Goal: Transaction & Acquisition: Purchase product/service

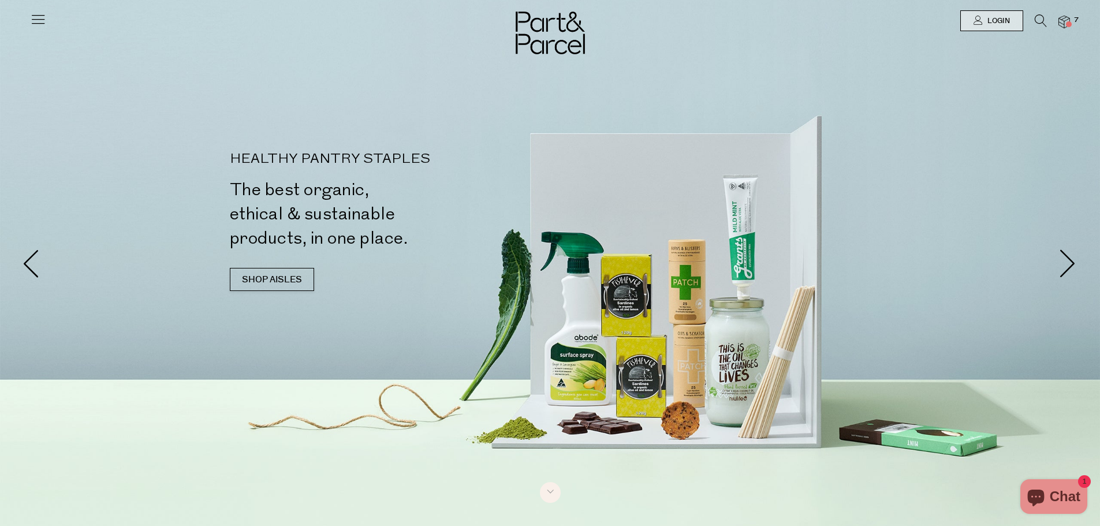
click at [1033, 17] on li at bounding box center [1035, 23] width 24 height 18
click at [1039, 17] on icon at bounding box center [1040, 20] width 12 height 13
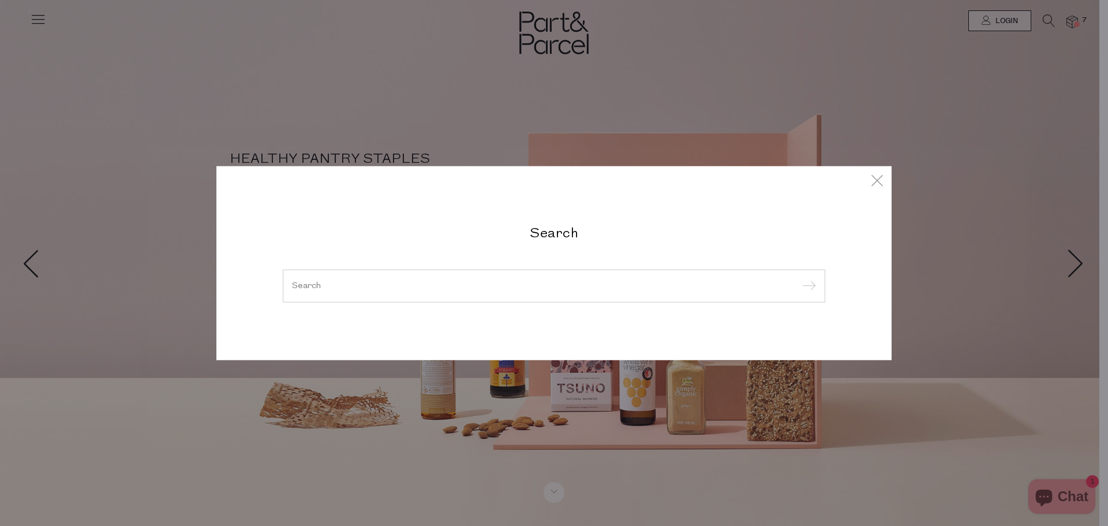
click at [485, 288] on input "search" at bounding box center [554, 285] width 524 height 9
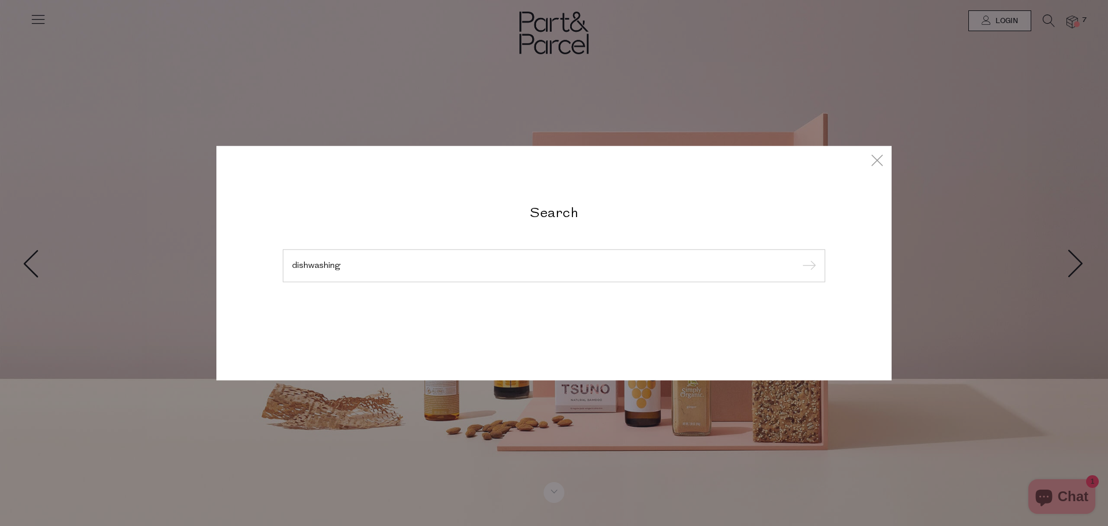
type input "dishwashing"
click at [799, 257] on input "submit" at bounding box center [807, 265] width 17 height 17
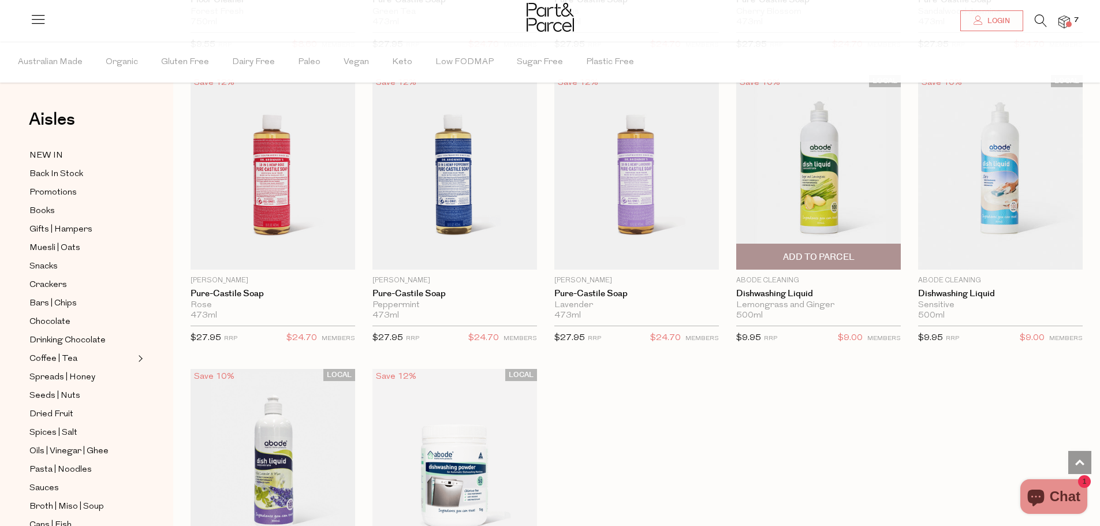
scroll to position [1501, 0]
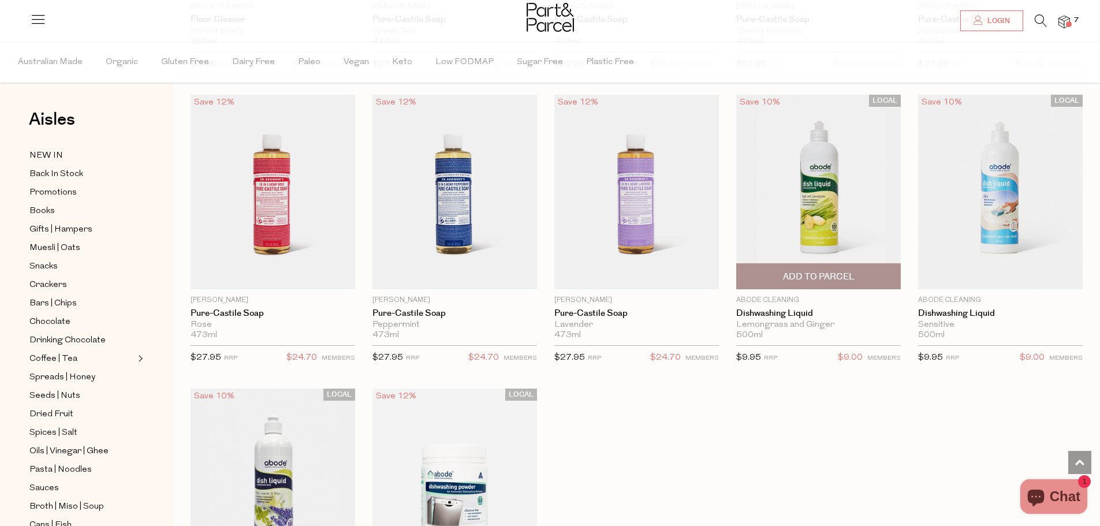
click at [798, 271] on span "Add To Parcel" at bounding box center [819, 277] width 72 height 12
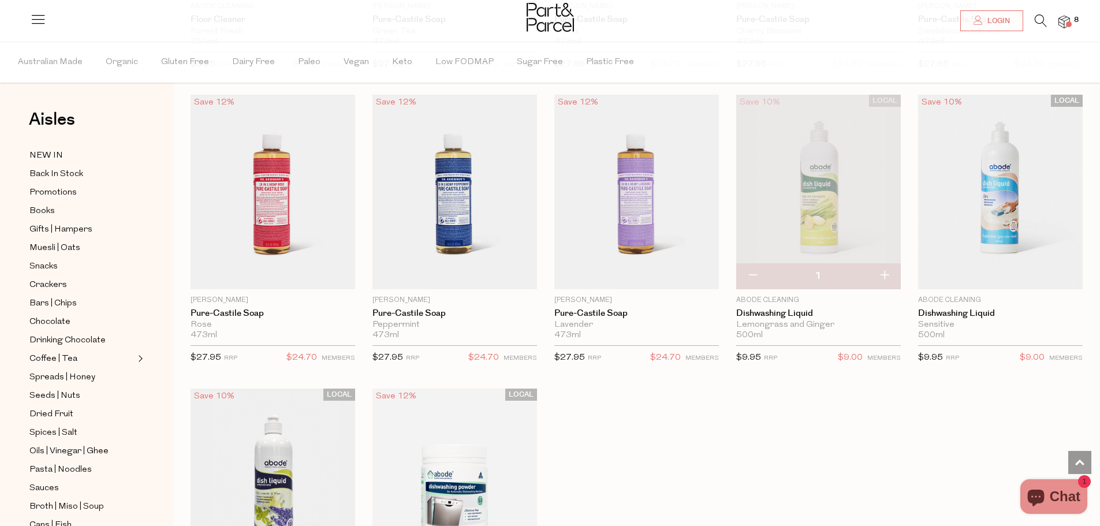
click at [1061, 22] on img at bounding box center [1064, 22] width 12 height 13
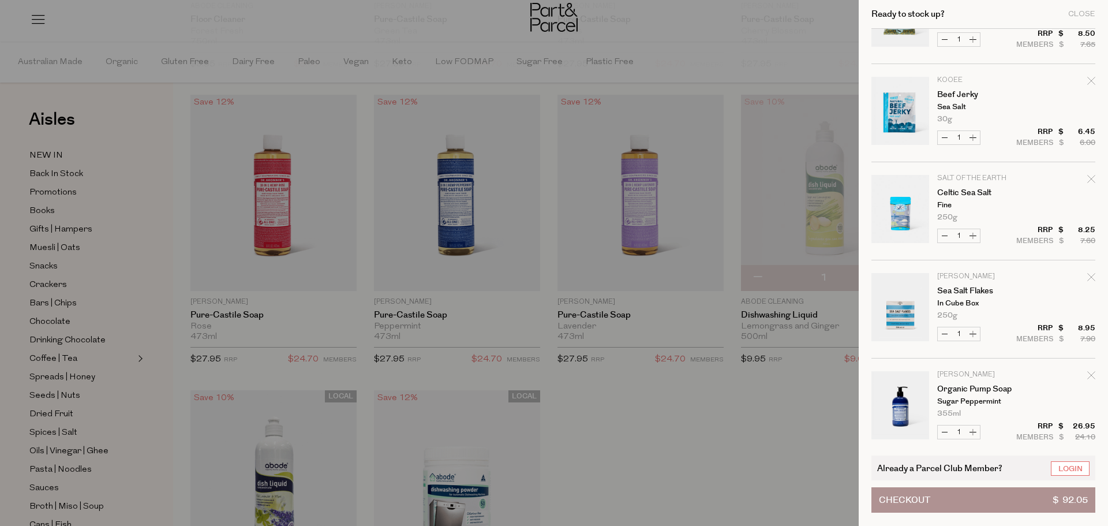
scroll to position [173, 0]
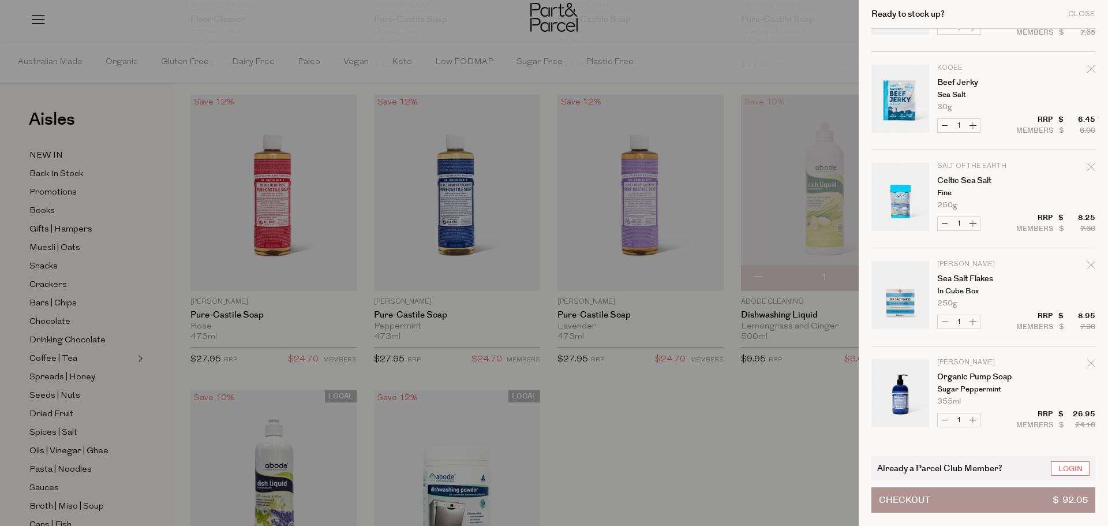
click at [821, 399] on div at bounding box center [554, 263] width 1108 height 526
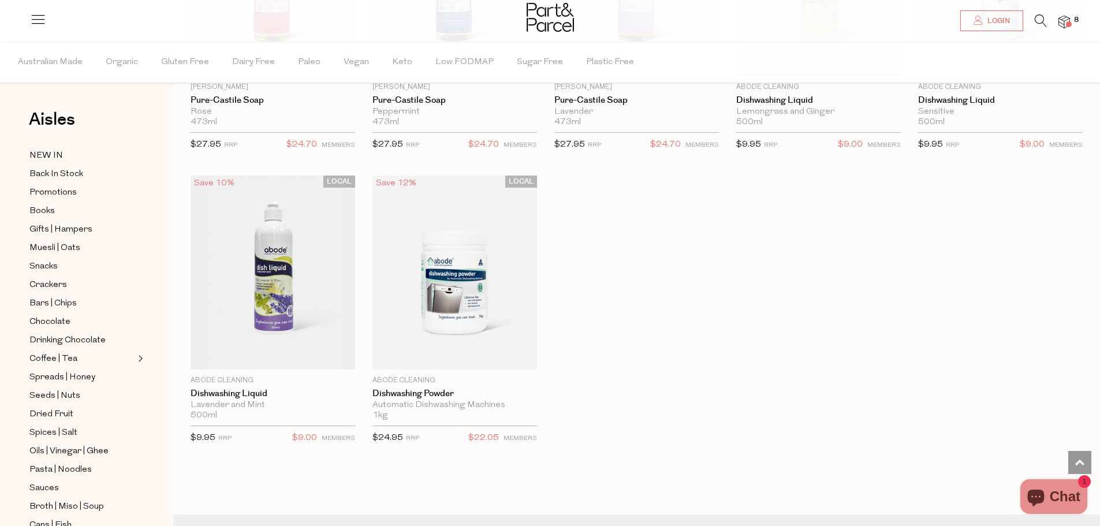
scroll to position [1732, 0]
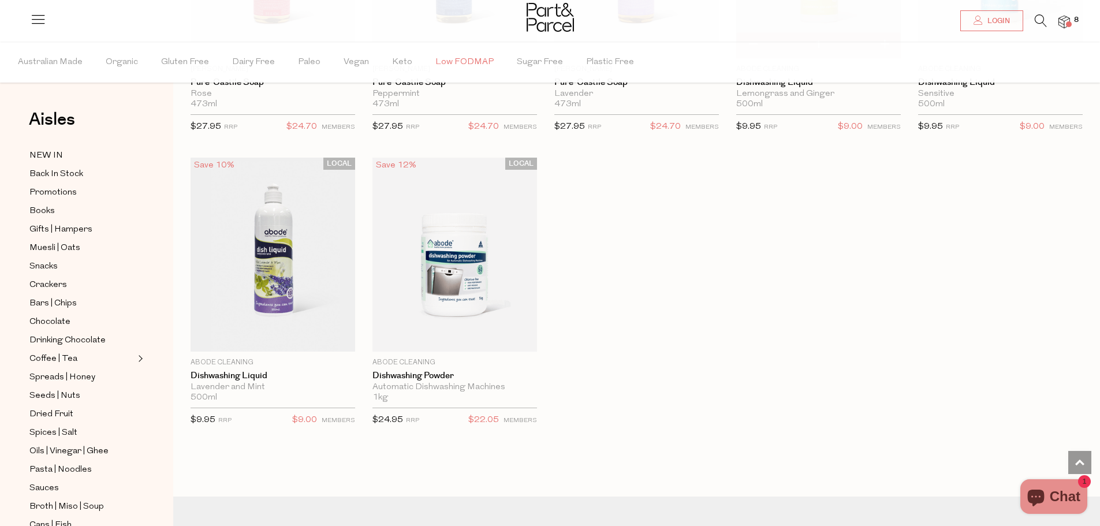
click at [458, 59] on span "Low FODMAP" at bounding box center [464, 62] width 58 height 40
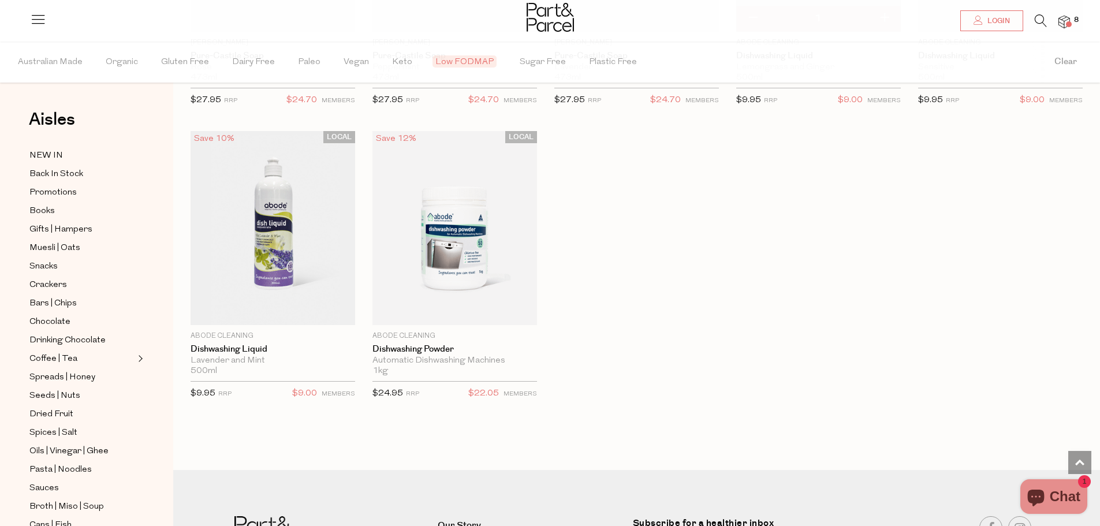
scroll to position [1789, 0]
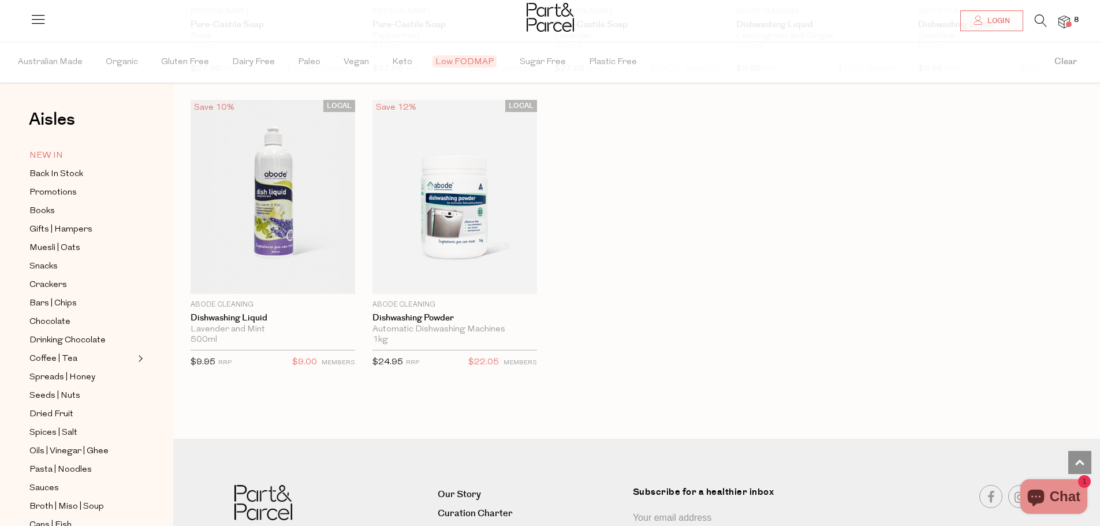
click at [48, 156] on span "NEW IN" at bounding box center [45, 156] width 33 height 14
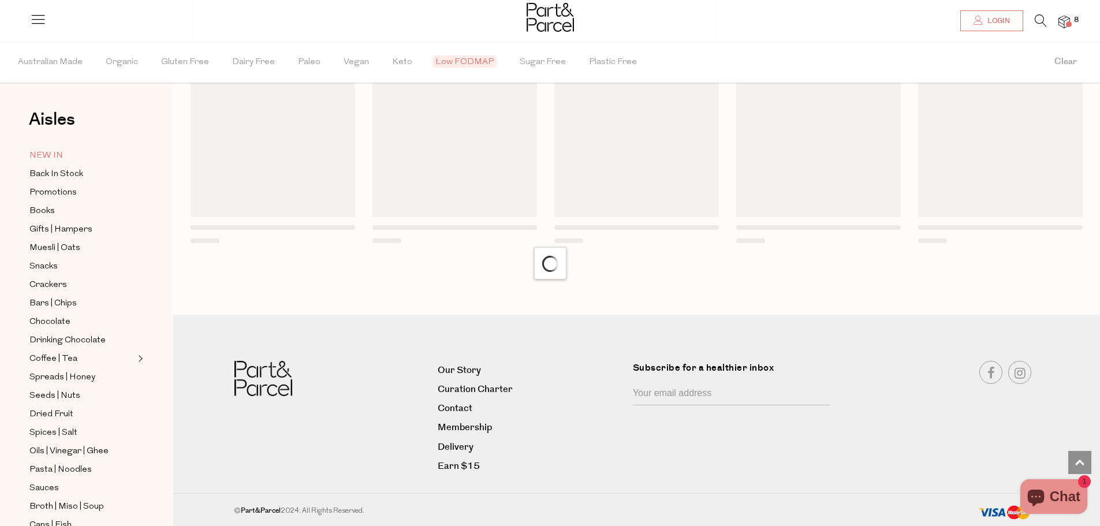
scroll to position [707, 0]
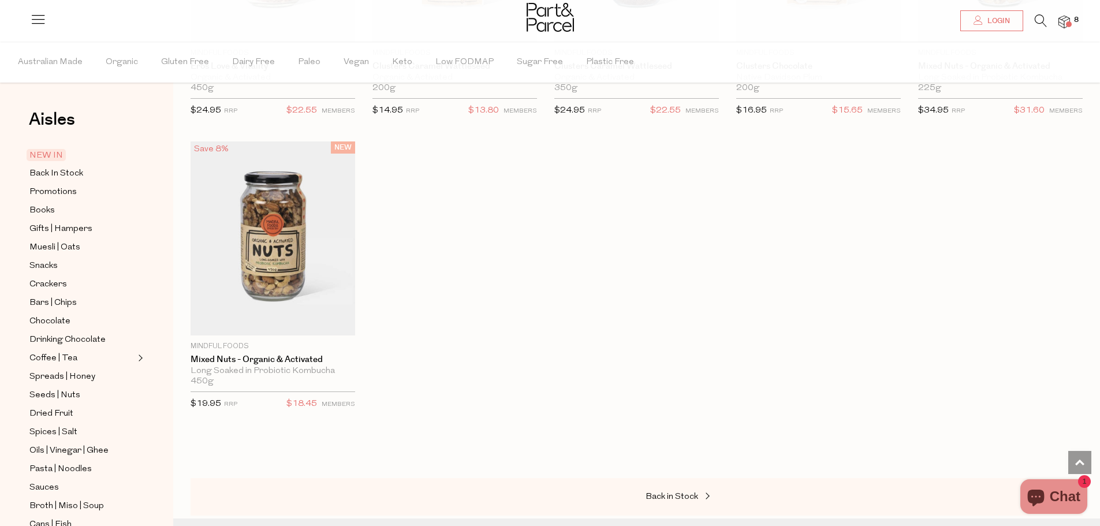
scroll to position [1789, 0]
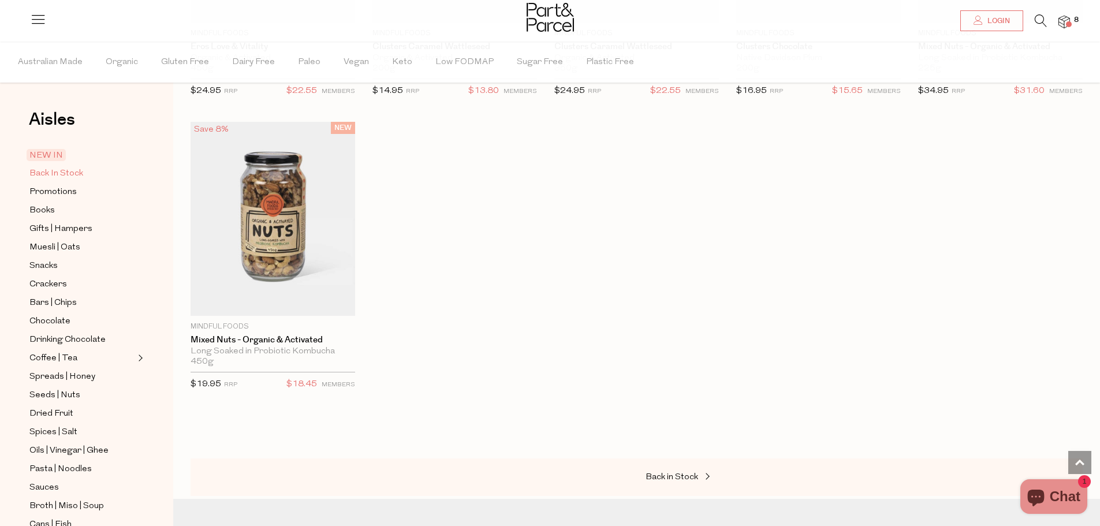
click at [73, 175] on span "Back In Stock" at bounding box center [56, 174] width 54 height 14
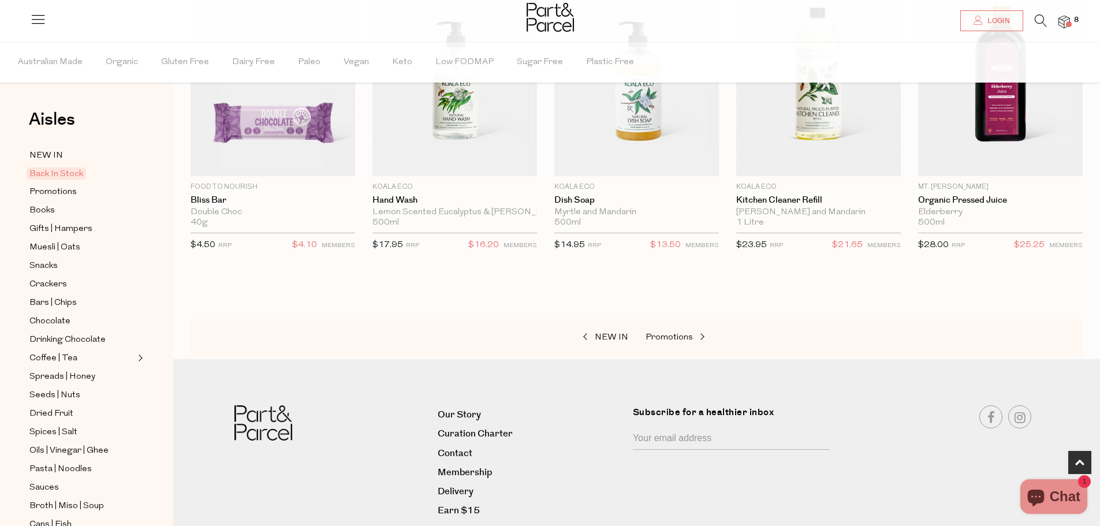
scroll to position [505, 0]
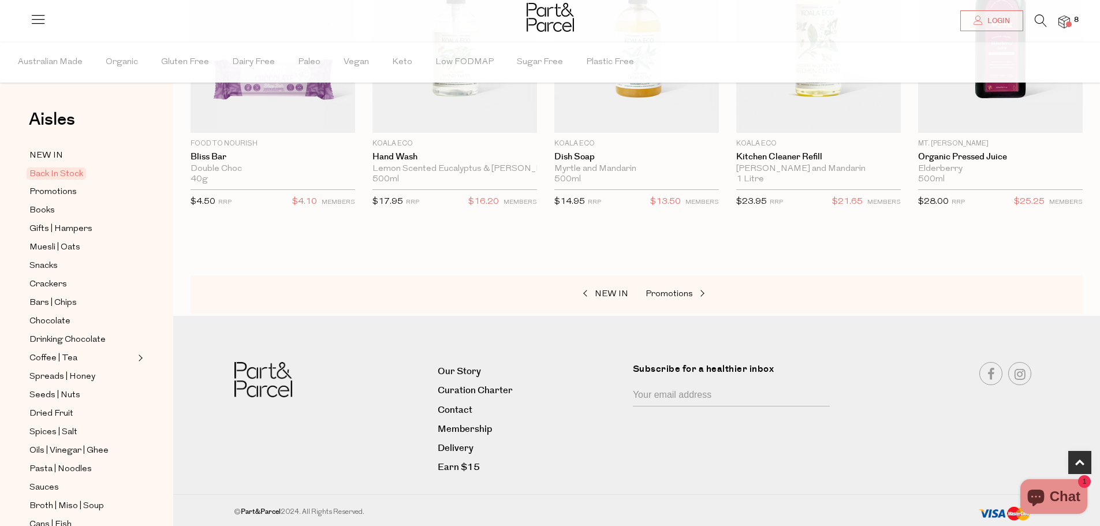
click at [1041, 22] on icon at bounding box center [1040, 20] width 12 height 13
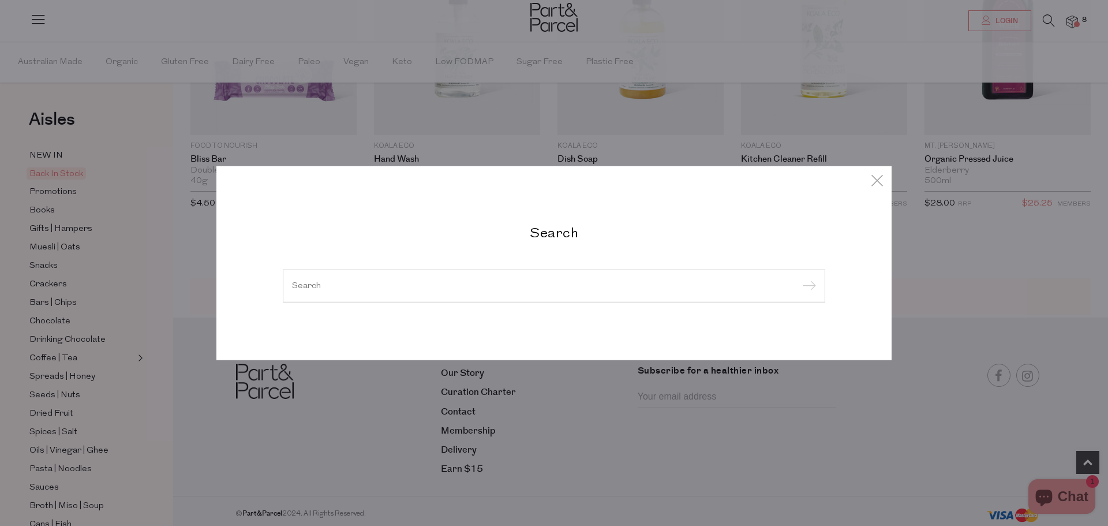
click at [390, 282] on input "search" at bounding box center [554, 285] width 524 height 9
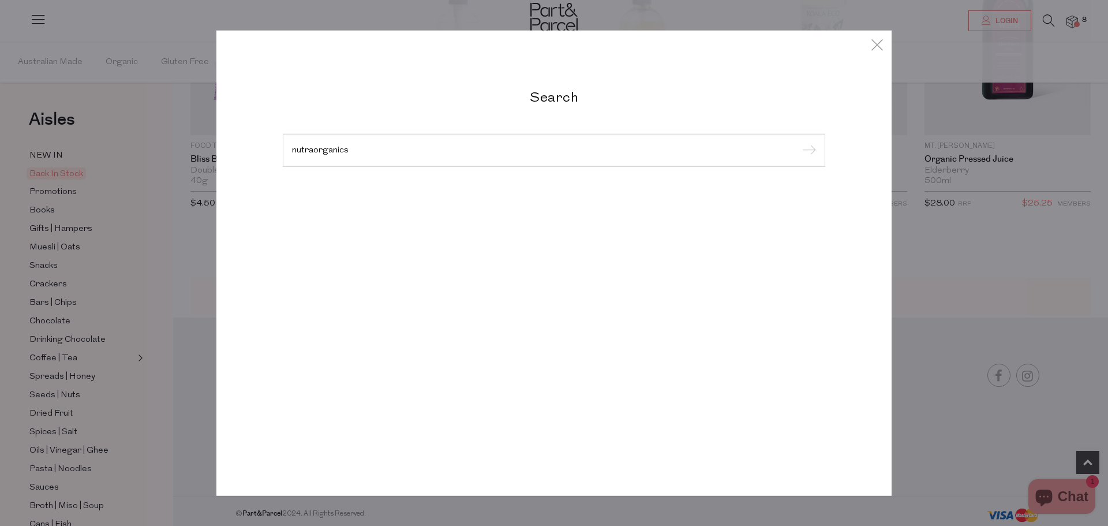
type input "nutraorganics"
click at [799, 142] on input "submit" at bounding box center [807, 150] width 17 height 17
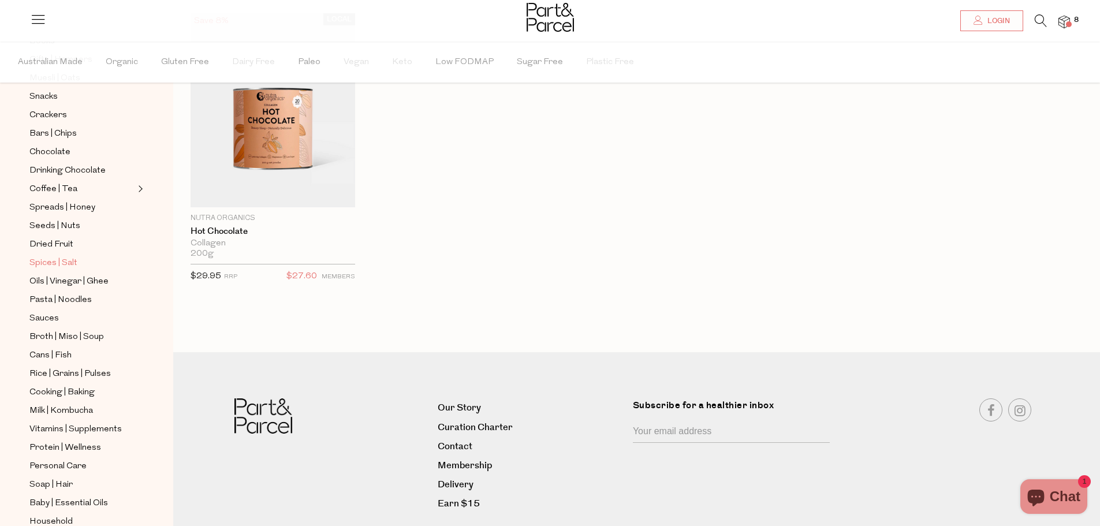
scroll to position [173, 0]
click at [55, 327] on span "Broth | Miso | Soup" at bounding box center [66, 334] width 74 height 14
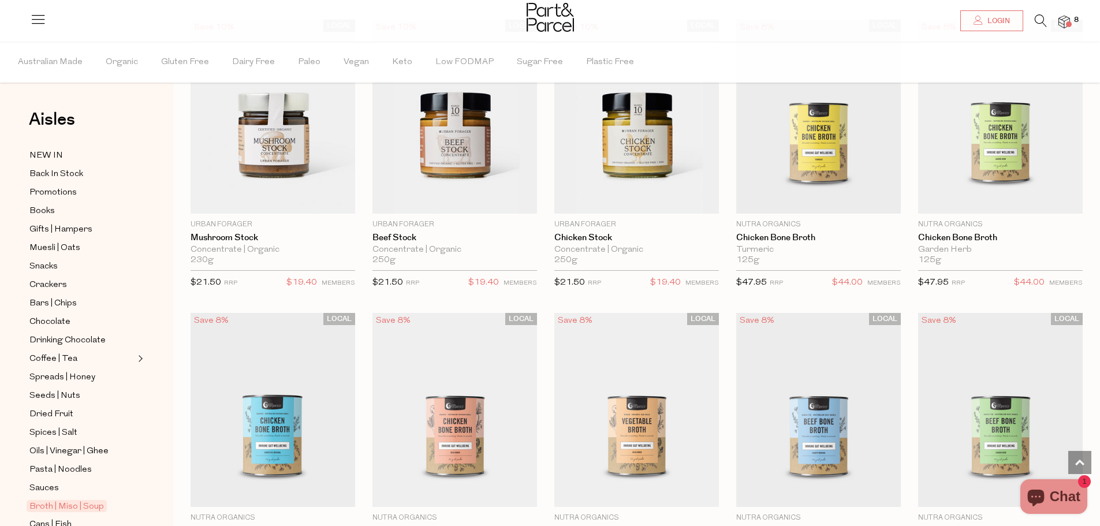
scroll to position [1039, 0]
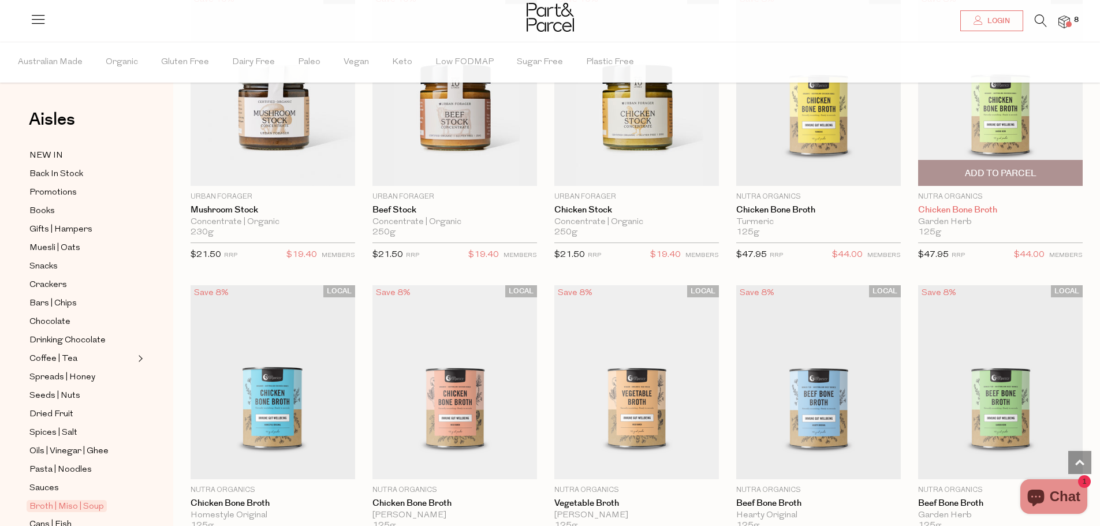
click at [941, 210] on link "Chicken Bone Broth" at bounding box center [1000, 210] width 165 height 10
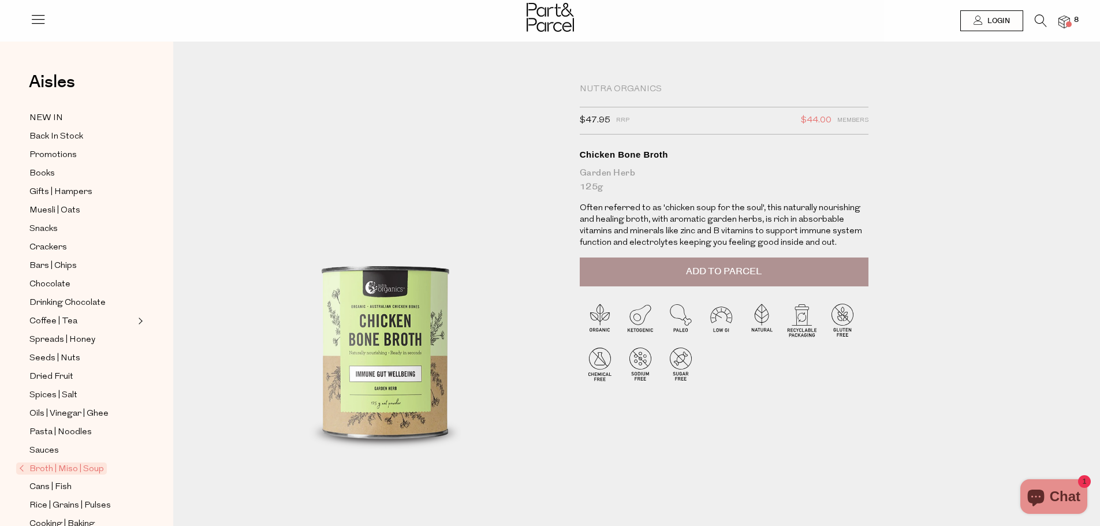
click at [1067, 23] on span at bounding box center [1069, 24] width 6 height 6
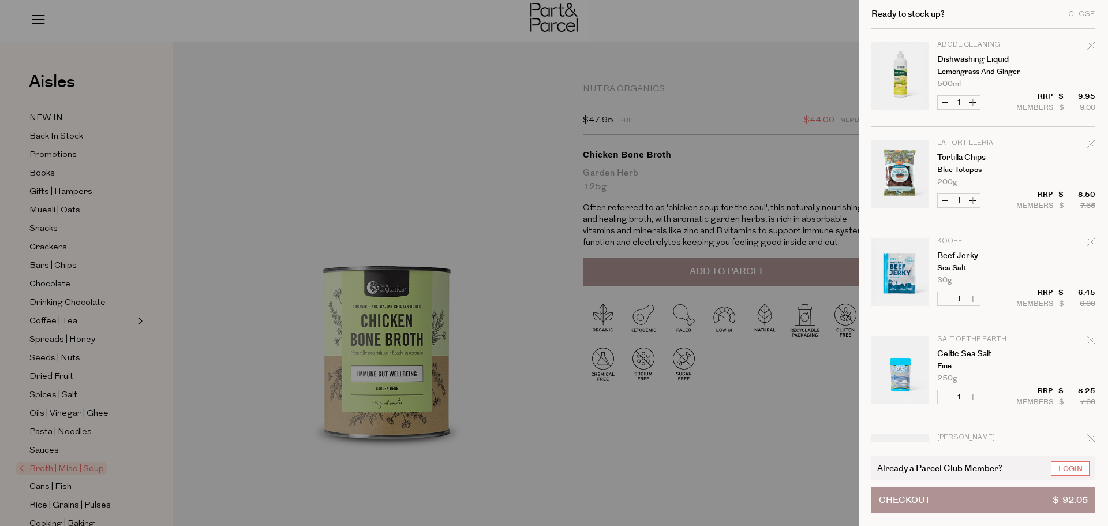
click at [1001, 498] on button "Checkout $ 92.05" at bounding box center [984, 499] width 224 height 25
